Goal: Navigation & Orientation: Understand site structure

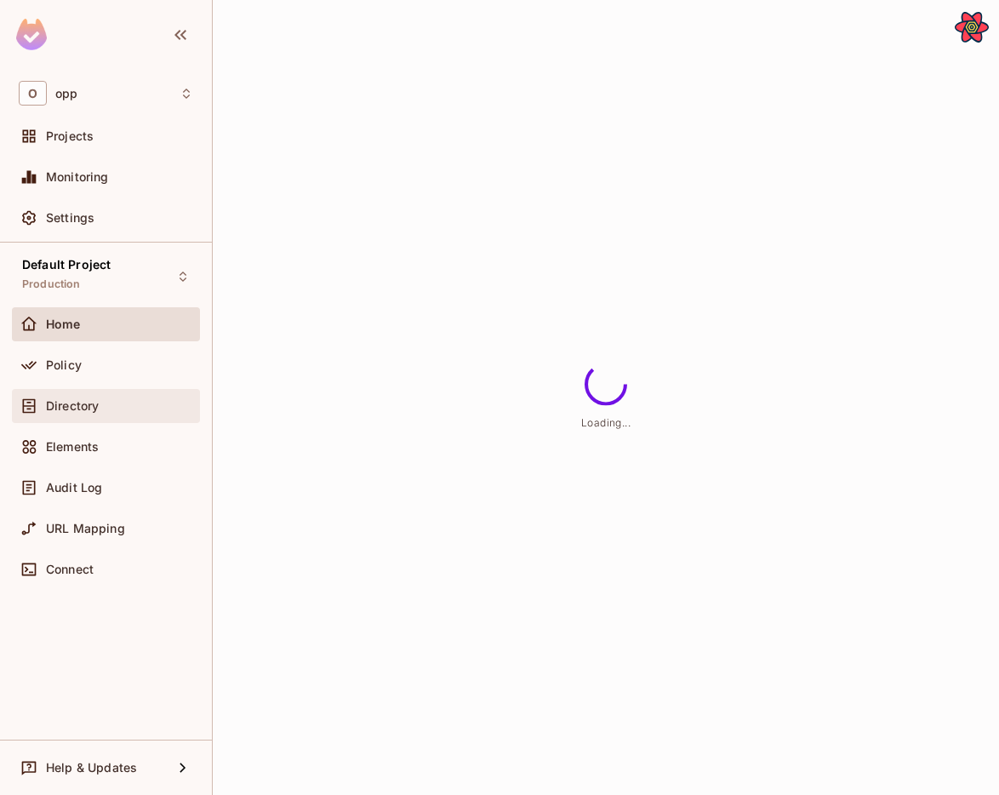
click at [92, 396] on div "Directory" at bounding box center [106, 406] width 175 height 20
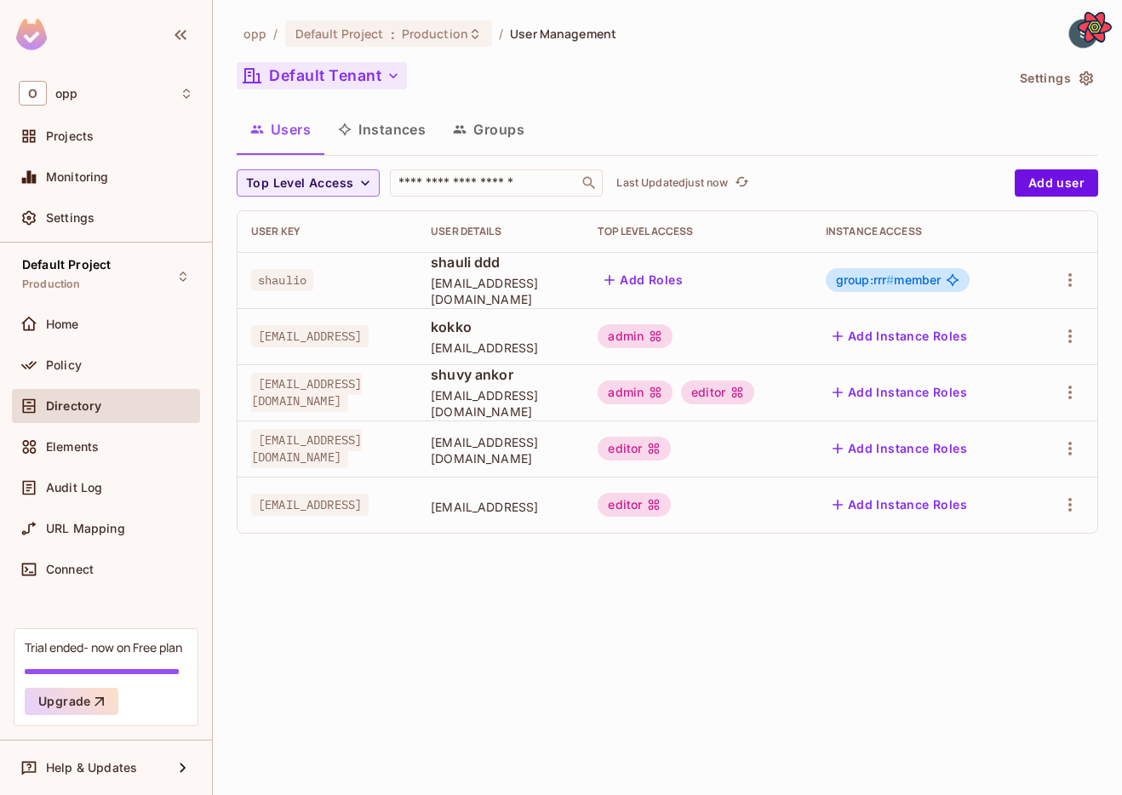
click at [377, 84] on button "Default Tenant" at bounding box center [322, 75] width 170 height 27
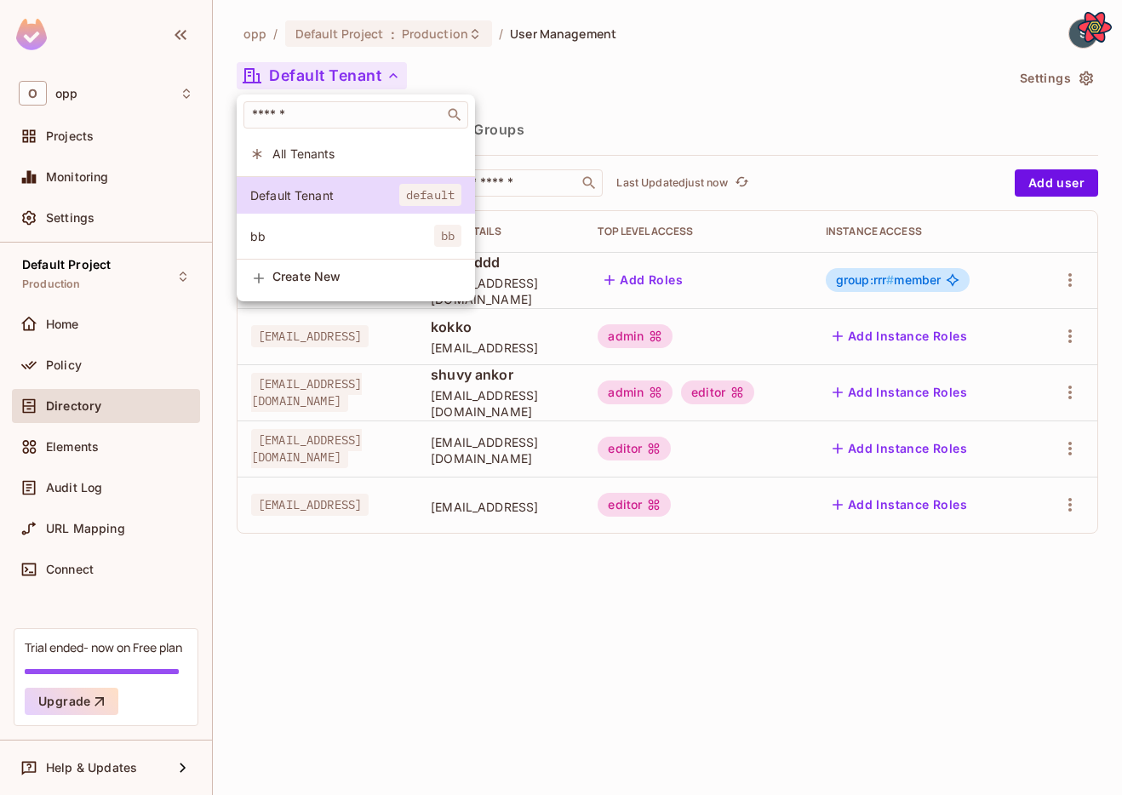
click at [319, 224] on li "bb bb" at bounding box center [356, 236] width 238 height 37
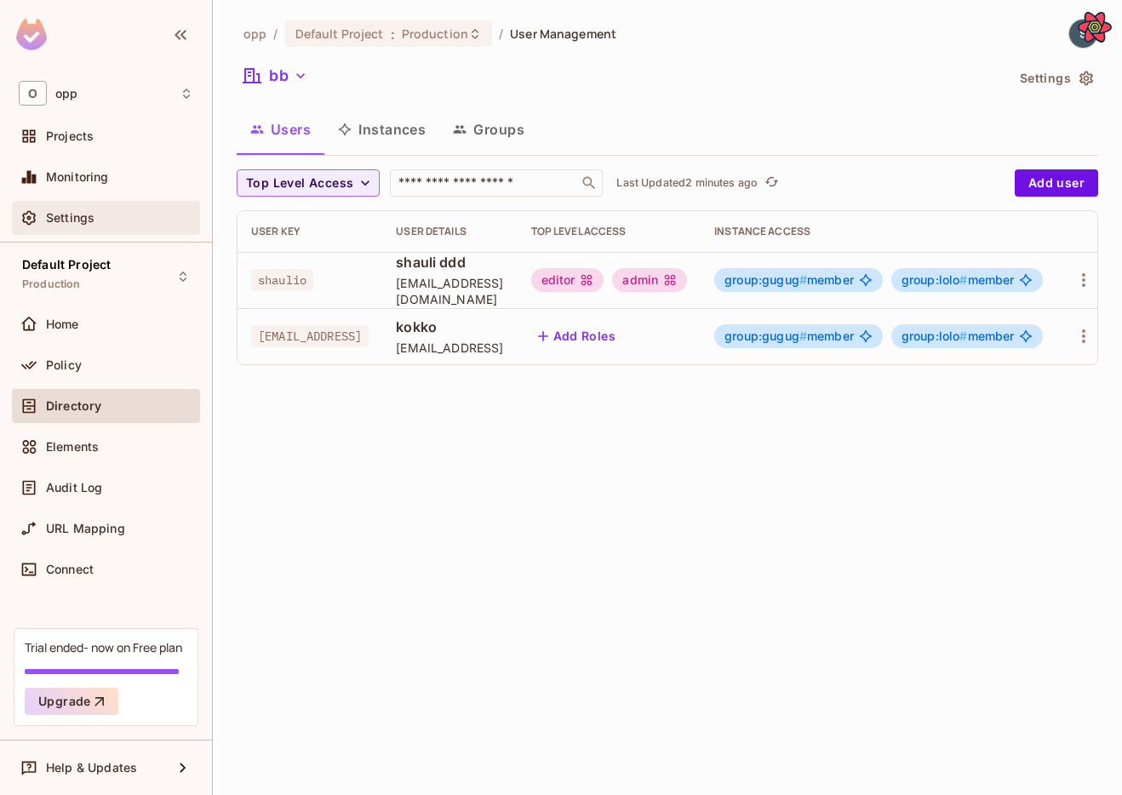
click at [140, 212] on div "Settings" at bounding box center [119, 218] width 147 height 14
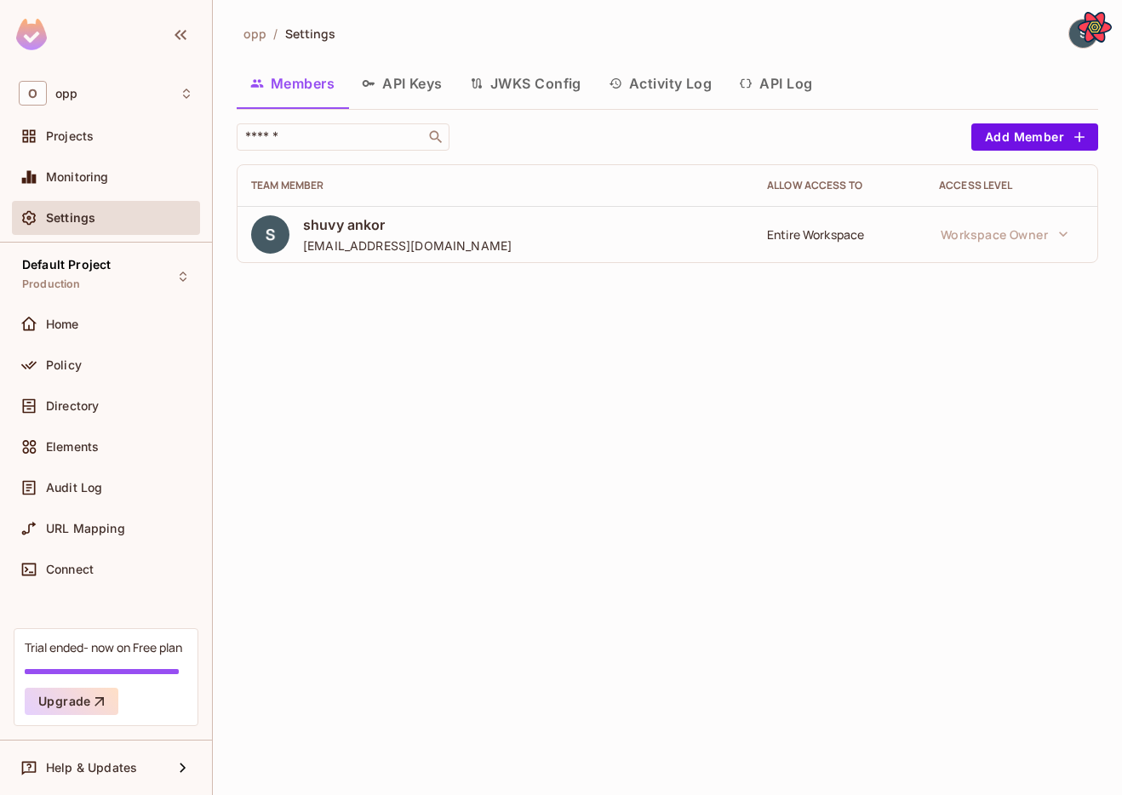
click at [401, 86] on button "API Keys" at bounding box center [402, 83] width 108 height 43
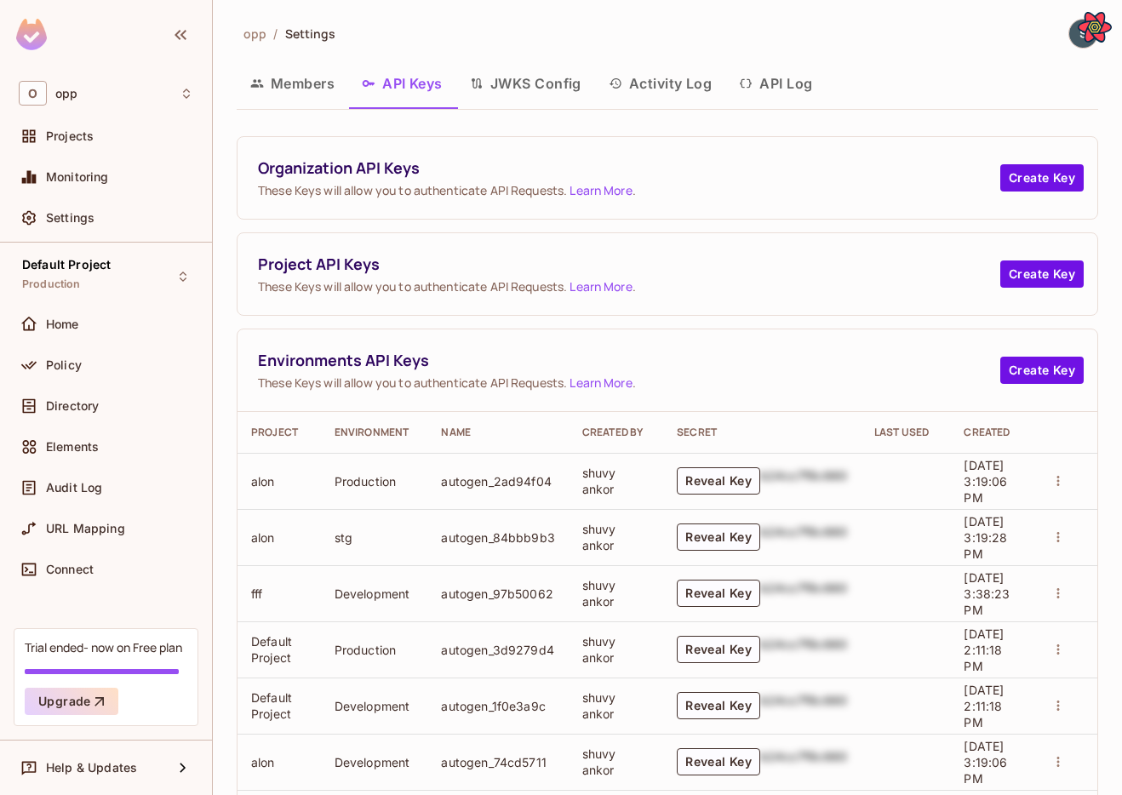
click at [678, 88] on button "Activity Log" at bounding box center [660, 83] width 131 height 43
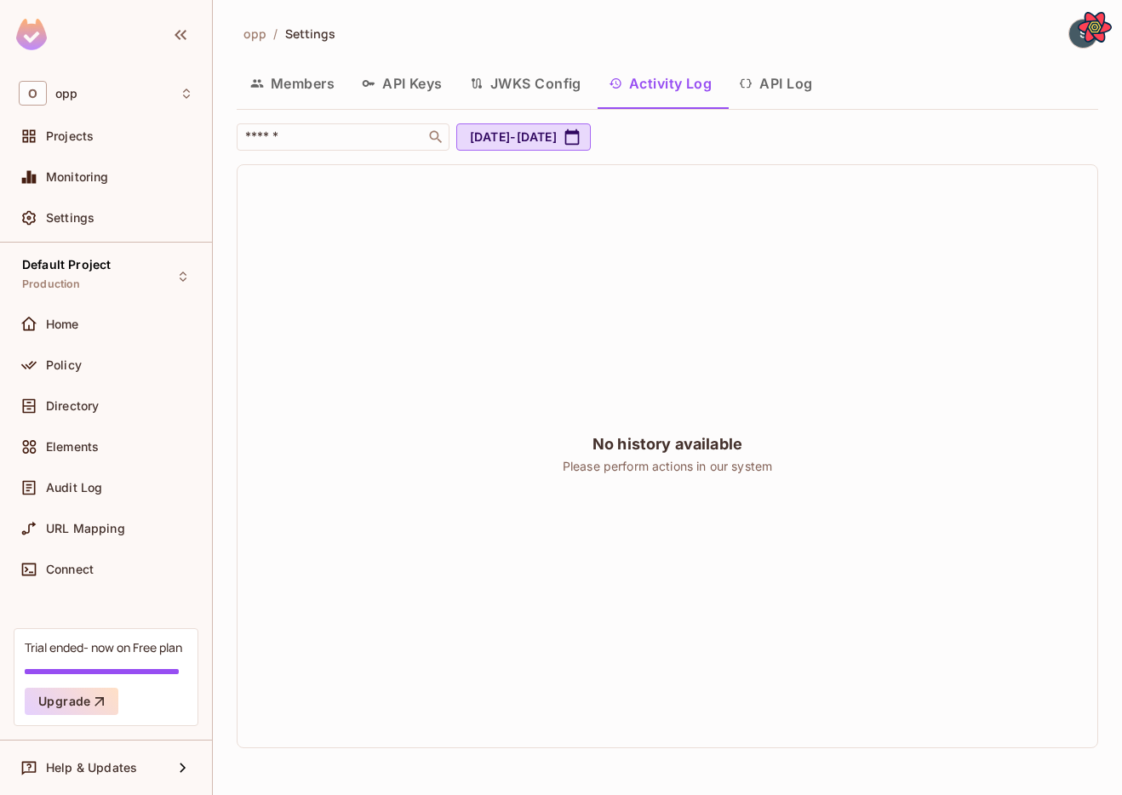
click at [771, 87] on button "API Log" at bounding box center [775, 83] width 100 height 43
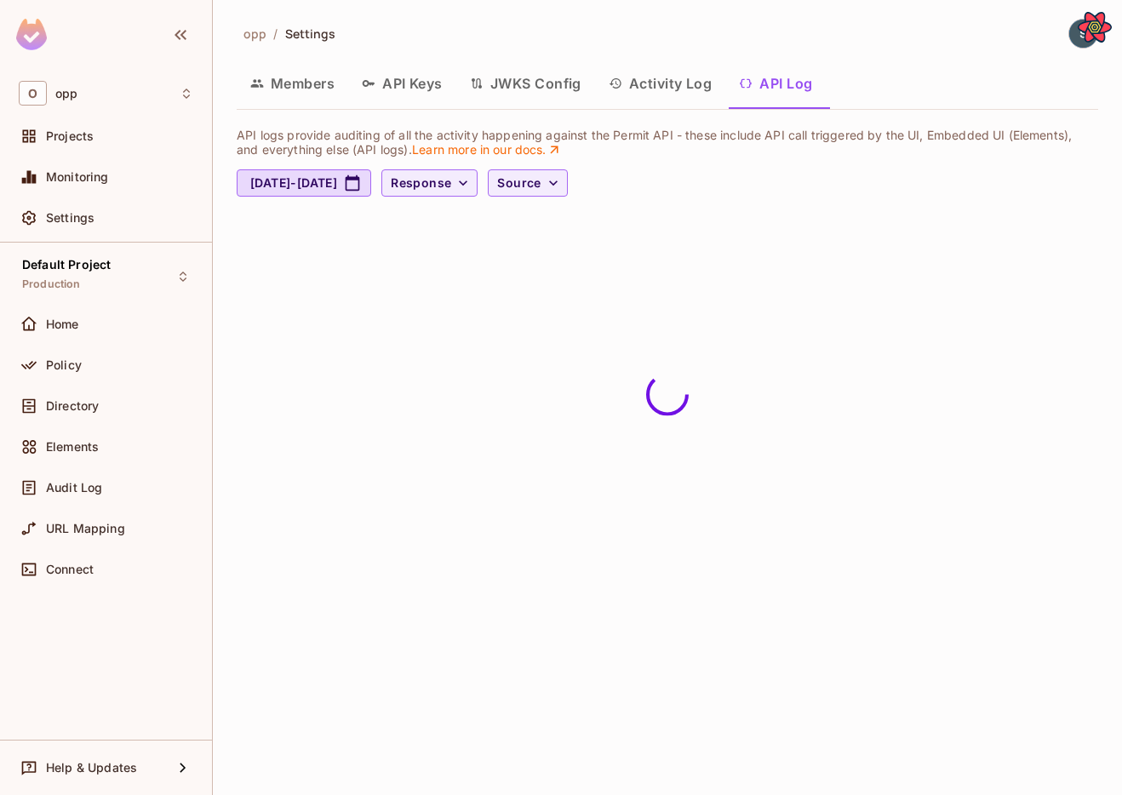
click at [293, 78] on button "Members" at bounding box center [293, 83] width 112 height 43
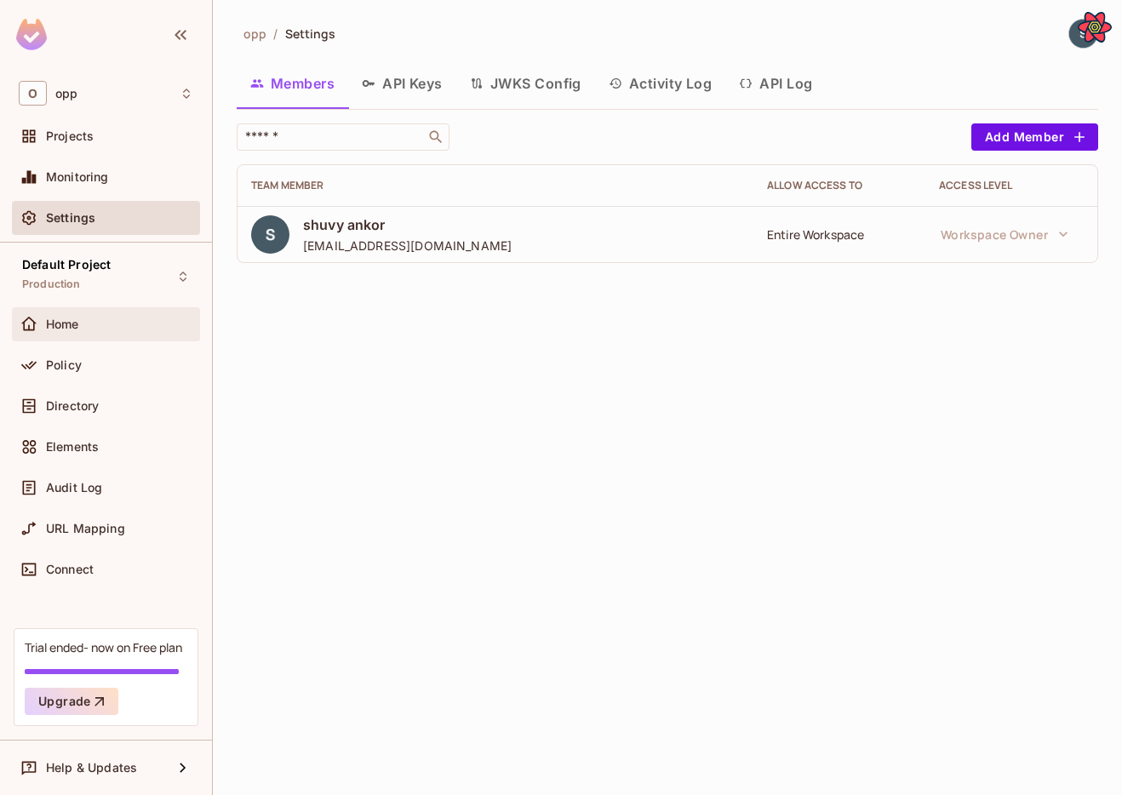
click at [87, 336] on div "Home" at bounding box center [106, 324] width 188 height 34
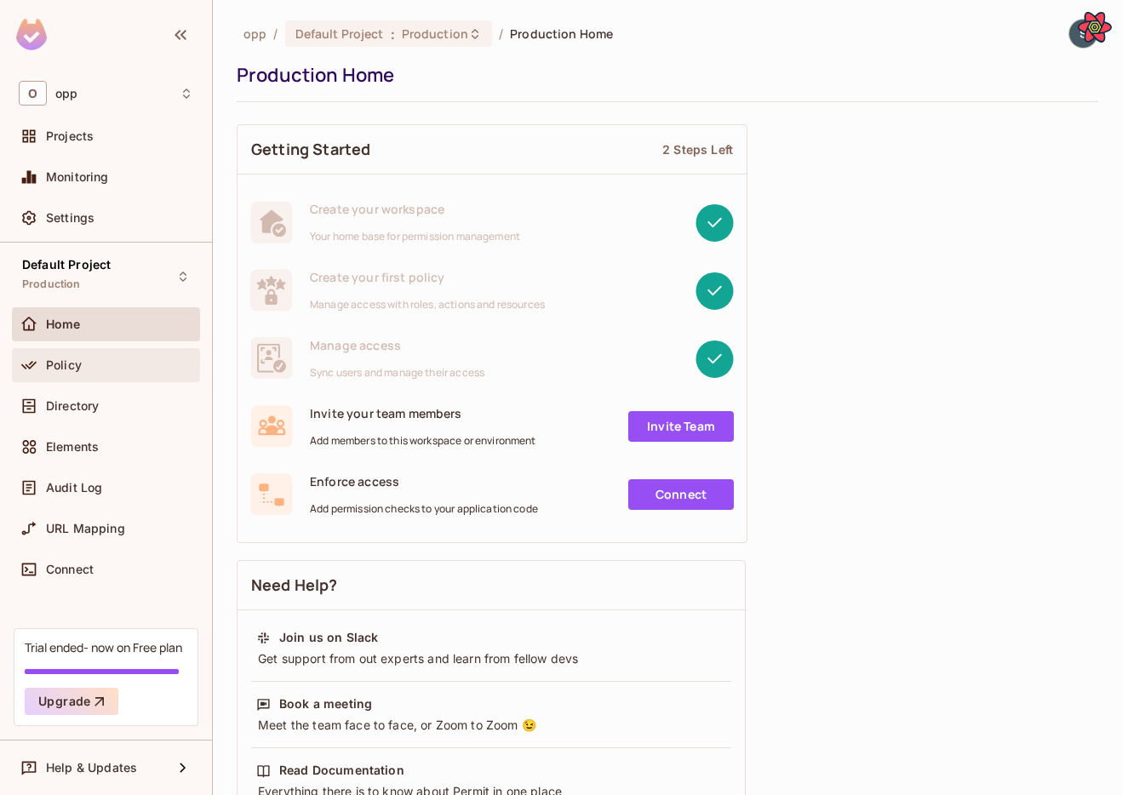
click at [87, 373] on div "Policy" at bounding box center [106, 365] width 175 height 20
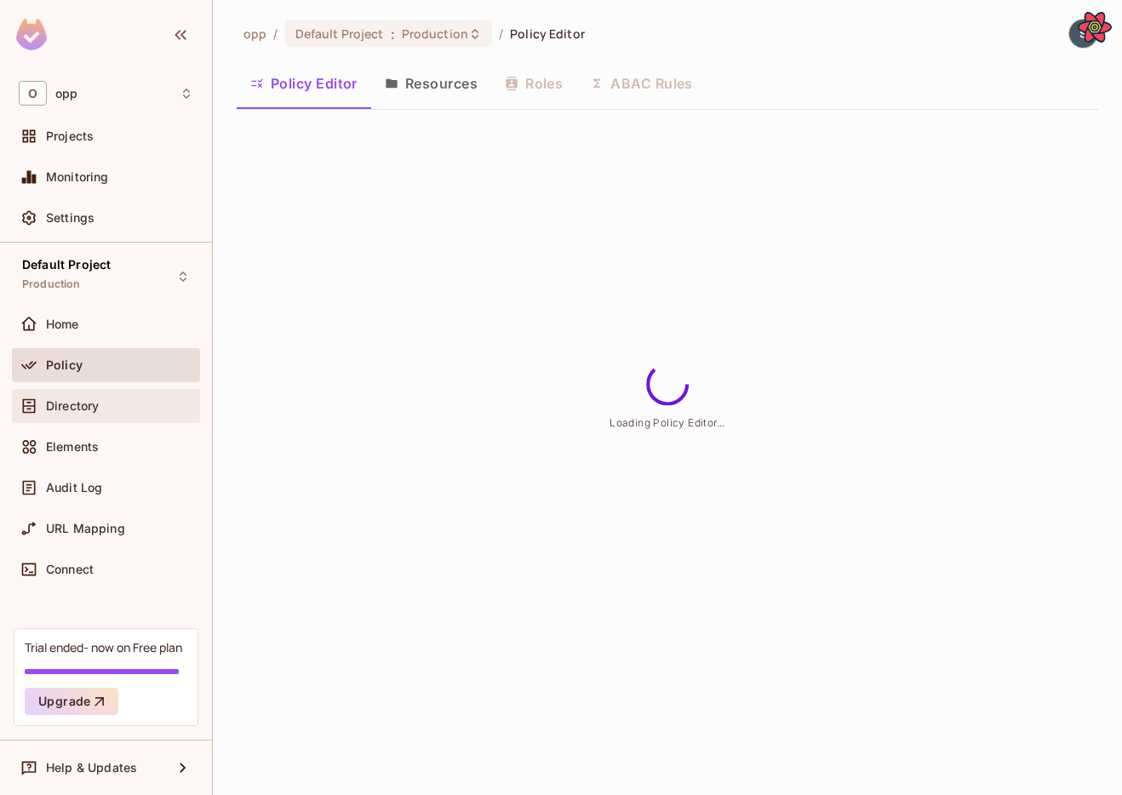
click at [87, 421] on div "Directory" at bounding box center [106, 406] width 188 height 34
